Goal: Use online tool/utility: Use online tool/utility

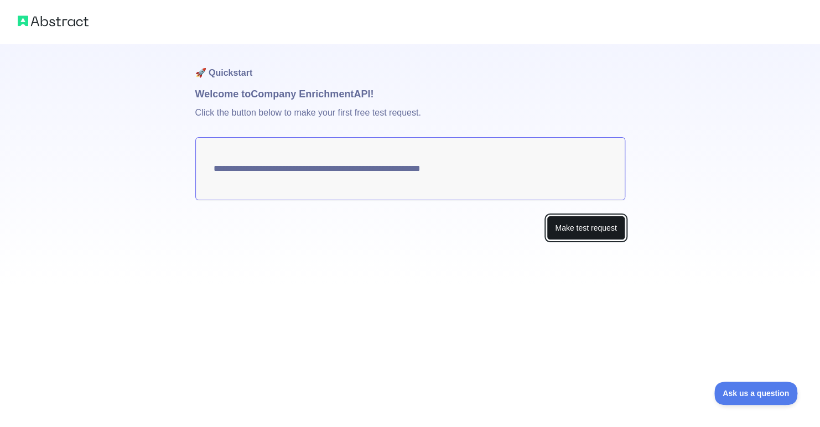
click at [569, 226] on button "Make test request" at bounding box center [586, 228] width 78 height 25
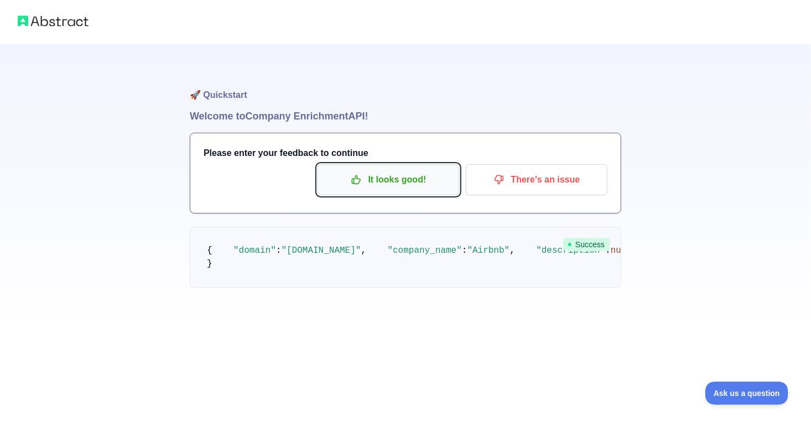
click at [413, 170] on p "It looks good!" at bounding box center [388, 179] width 125 height 19
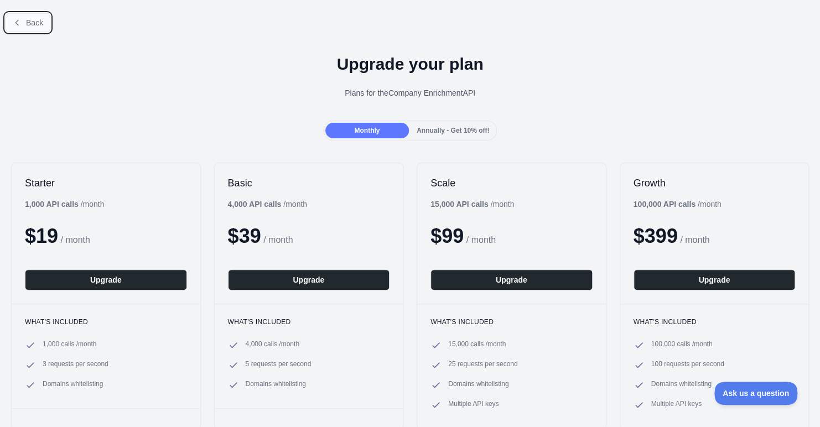
click at [35, 22] on span "Back" at bounding box center [34, 22] width 17 height 9
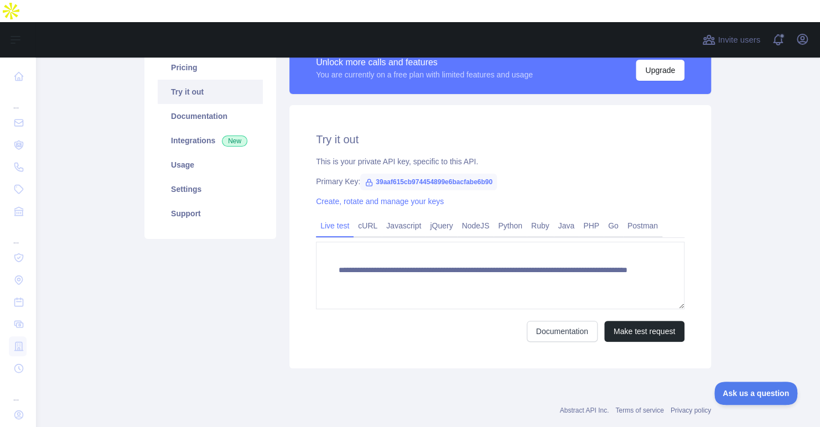
scroll to position [42, 0]
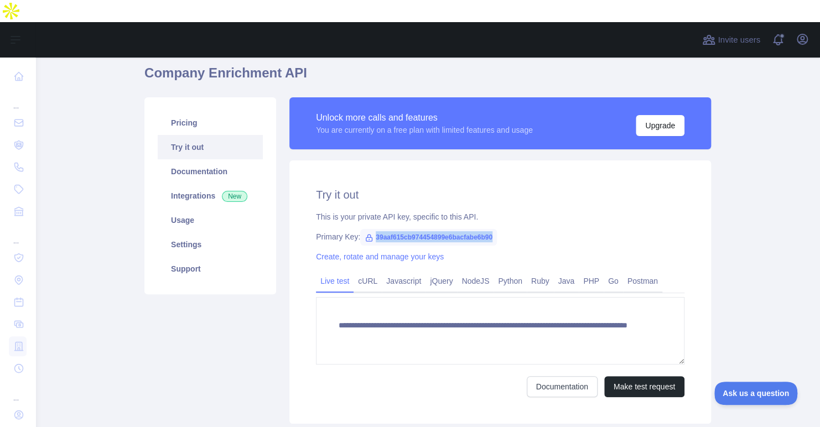
drag, startPoint x: 369, startPoint y: 213, endPoint x: 494, endPoint y: 219, distance: 125.2
click at [494, 231] on div "Primary Key: 39aaf615cb974454899e6bacfabe6b90" at bounding box center [500, 236] width 369 height 11
copy span "39aaf615cb974454899e6bacfabe6b90"
